Goal: Transaction & Acquisition: Purchase product/service

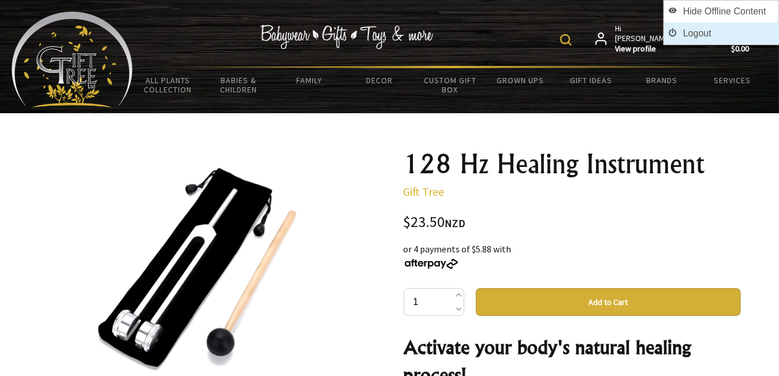
click at [760, 36] on link "Logout" at bounding box center [721, 34] width 115 height 22
